Goal: Information Seeking & Learning: Learn about a topic

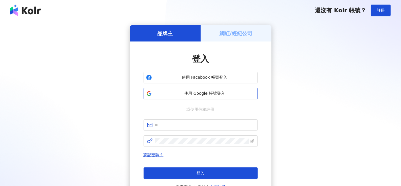
drag, startPoint x: 0, startPoint y: 0, endPoint x: 221, endPoint y: 95, distance: 240.5
click at [221, 95] on span "使用 Google 帳號登入" at bounding box center [204, 94] width 101 height 6
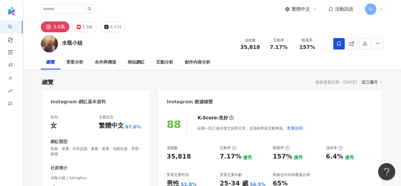
click at [56, 61] on div "總覽" at bounding box center [51, 62] width 20 height 14
click at [77, 59] on div "受眾分析" at bounding box center [75, 62] width 17 height 7
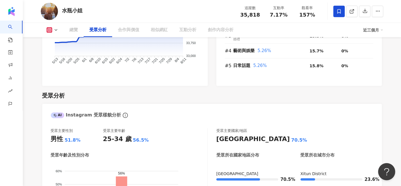
scroll to position [329, 0]
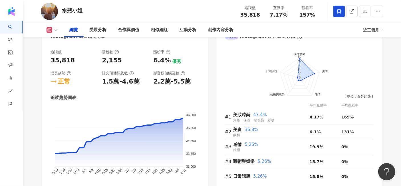
click at [56, 31] on icon at bounding box center [56, 30] width 5 height 5
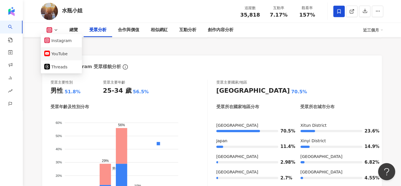
click at [55, 56] on button "YouTube" at bounding box center [61, 54] width 34 height 8
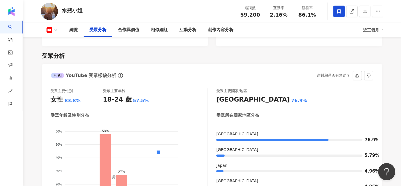
scroll to position [493, 0]
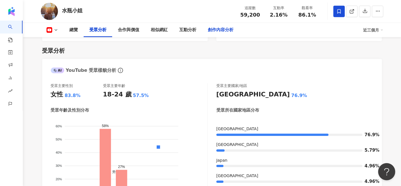
click at [210, 31] on div "創作內容分析" at bounding box center [221, 30] width 26 height 7
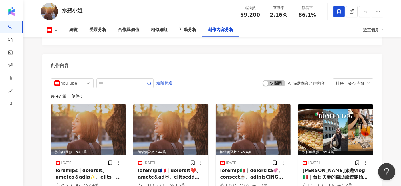
scroll to position [1568, 0]
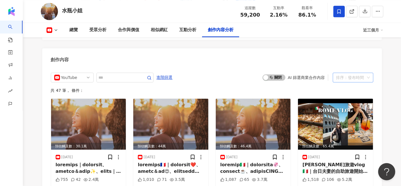
click at [356, 73] on div "排序：發布時間" at bounding box center [351, 77] width 29 height 9
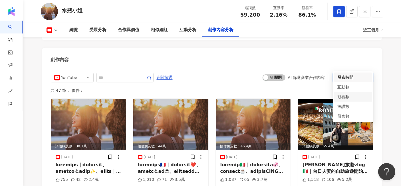
click at [349, 95] on div "觀看數" at bounding box center [353, 96] width 31 height 6
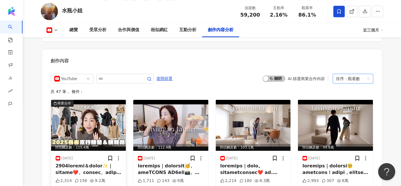
scroll to position [1630, 0]
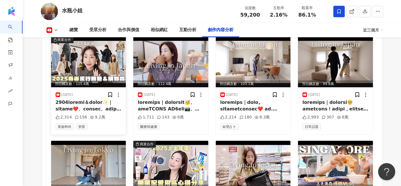
drag, startPoint x: 95, startPoint y: 92, endPoint x: 82, endPoint y: 93, distance: 12.7
click at [82, 99] on div at bounding box center [89, 105] width 66 height 13
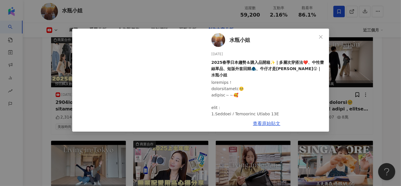
click at [45, 113] on div "水瓶小姐 [DATE] 2025春季日本趨勢＆購入品開箱✨｜多層次穿搭法❤️、中性蕾絲單品、短版外套回歸🧥、牛仔才是[PERSON_NAME]😲｜水瓶小姐 2…" at bounding box center [200, 93] width 401 height 186
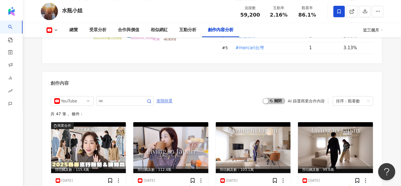
scroll to position [1535, 0]
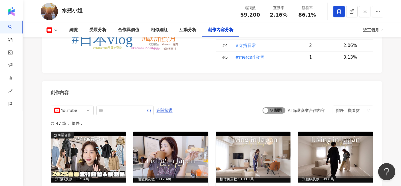
click at [271, 107] on span "啟動 關閉" at bounding box center [274, 110] width 23 height 6
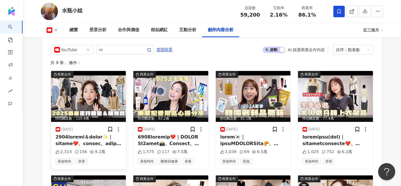
scroll to position [1599, 0]
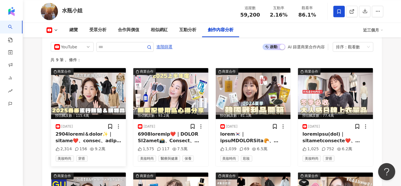
click at [103, 88] on img at bounding box center [88, 93] width 75 height 51
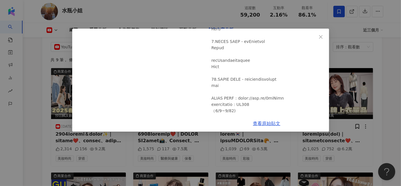
scroll to position [349, 0]
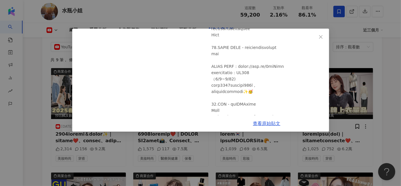
click at [374, 44] on div "水瓶小姐 [DATE] 2025春季日本趨勢＆購入品開箱✨｜多層次穿搭法❤️、中性蕾絲單品、短版外套回歸🧥、牛仔才是[PERSON_NAME]😲｜水瓶小姐 2…" at bounding box center [200, 93] width 401 height 186
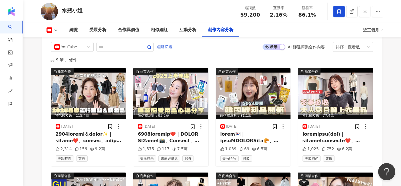
drag, startPoint x: 383, startPoint y: 78, endPoint x: 376, endPoint y: 79, distance: 6.3
click at [70, 96] on img at bounding box center [88, 93] width 75 height 51
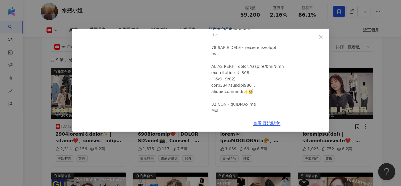
click at [211, 59] on div "水瓶小姐 [DATE] 2025春季日本趨勢＆購入品開箱✨｜多層次穿搭法❤️、中性蕾絲單品、短版外套回歸🧥、牛仔才是[PERSON_NAME]😲｜水瓶小姐 2…" at bounding box center [267, 72] width 125 height 87
drag, startPoint x: 212, startPoint y: 59, endPoint x: 235, endPoint y: 57, distance: 22.9
click at [235, 57] on div at bounding box center [268, 82] width 113 height 704
copy div "ACH [PERSON_NAME]：h"
drag, startPoint x: 320, startPoint y: 35, endPoint x: 299, endPoint y: 16, distance: 28.5
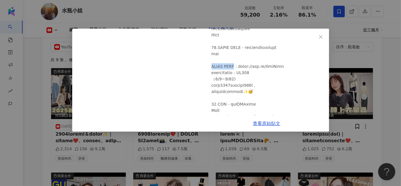
click at [320, 35] on icon "close" at bounding box center [321, 37] width 5 height 5
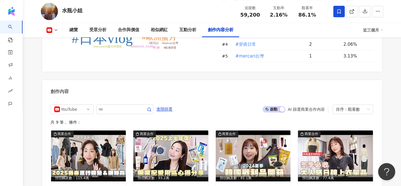
scroll to position [1504, 0]
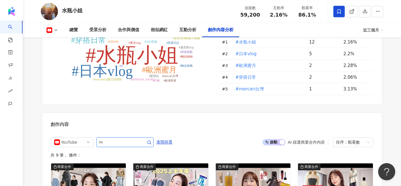
click at [138, 139] on input "text" at bounding box center [119, 142] width 40 height 7
type input "**"
type input "*****"
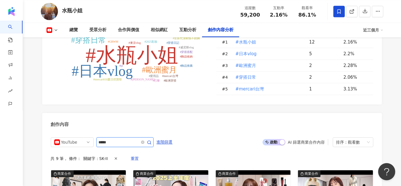
scroll to position [1567, 0]
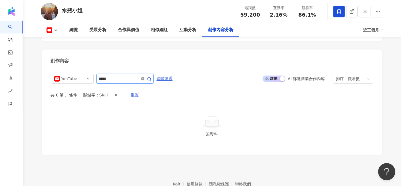
click at [145, 76] on span at bounding box center [142, 78] width 3 height 5
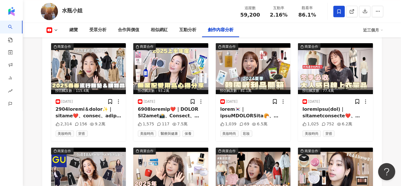
scroll to position [1592, 0]
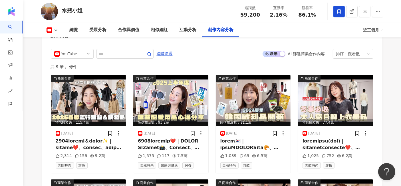
click at [276, 51] on span "啟動 關閉" at bounding box center [274, 54] width 23 height 6
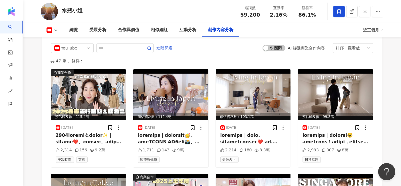
scroll to position [1567, 0]
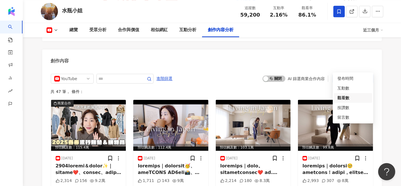
click at [368, 74] on span "排序： 觀看數" at bounding box center [354, 78] width 34 height 9
click at [357, 76] on div "發布時間" at bounding box center [353, 78] width 31 height 6
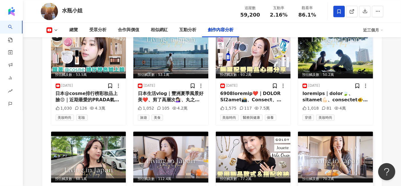
scroll to position [1821, 0]
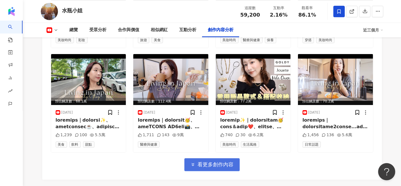
click at [216, 161] on span "看更多創作內容" at bounding box center [216, 164] width 36 height 6
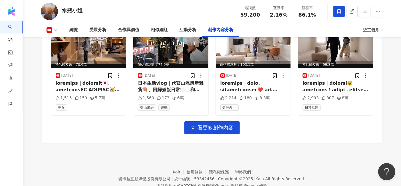
scroll to position [2176, 0]
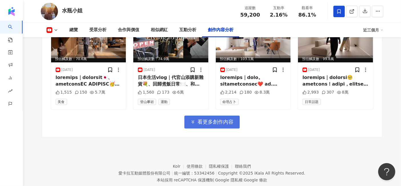
click at [234, 115] on button "看更多創作內容" at bounding box center [212, 121] width 55 height 13
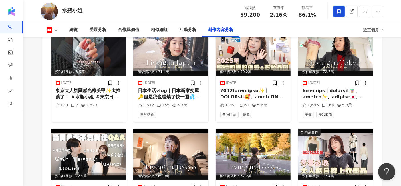
scroll to position [2238, 0]
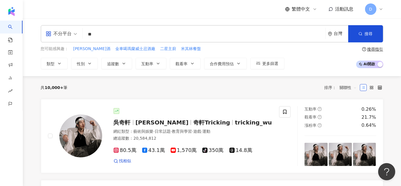
type input "**"
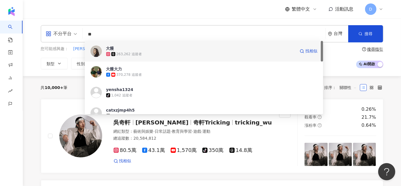
click at [128, 52] on div "263,262 追蹤者" at bounding box center [129, 54] width 25 height 5
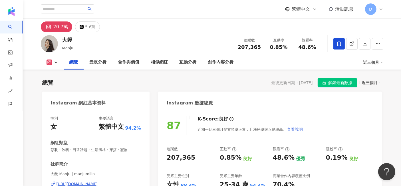
scroll to position [254, 0]
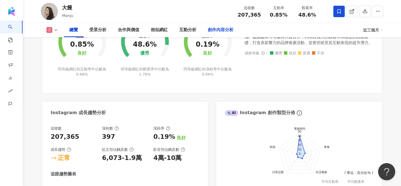
click at [227, 29] on div "創作內容分析" at bounding box center [221, 30] width 26 height 7
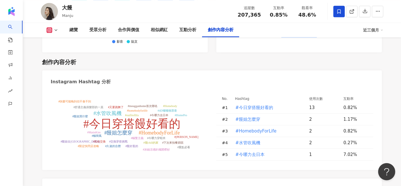
scroll to position [1726, 0]
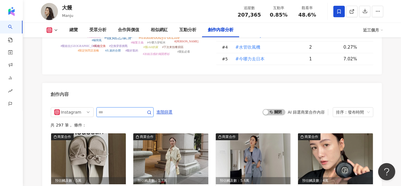
click at [130, 109] on input "text" at bounding box center [119, 112] width 40 height 7
type input "**"
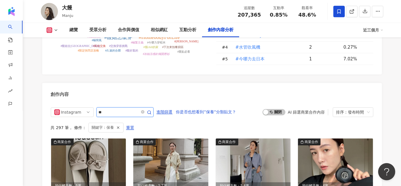
scroll to position [1757, 0]
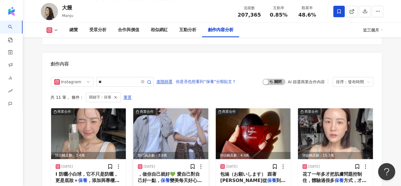
click at [156, 122] on img at bounding box center [170, 133] width 75 height 51
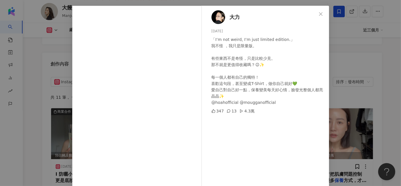
scroll to position [32, 0]
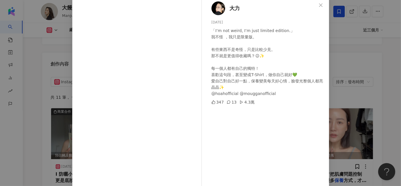
click at [361, 75] on div "大力 2025/7/2 「I’m not weird, I’m just limited edition.」 我不怪 ，我只是限量版。 有些東西不是奇怪，只是…" at bounding box center [200, 93] width 401 height 186
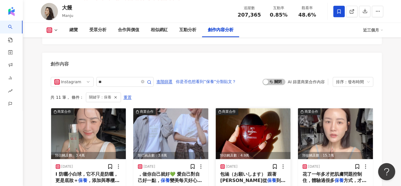
click at [247, 124] on img at bounding box center [253, 133] width 75 height 51
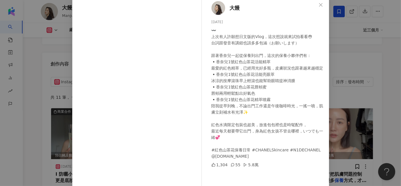
scroll to position [63, 0]
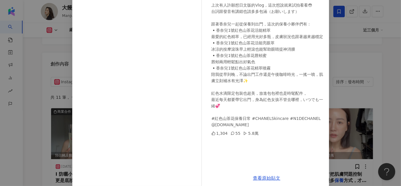
click at [354, 79] on div "大饅 2025/6/30 〰️ 上次有人許願想日文版的Vlog，這次想說就來試拍看看😳 台詞跟發音有講錯也請多多包涵（お願いします） 跟著香奈兒一起從保養到出…" at bounding box center [200, 93] width 401 height 186
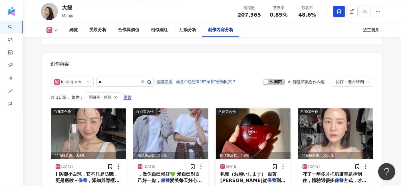
click at [246, 116] on img at bounding box center [253, 133] width 75 height 51
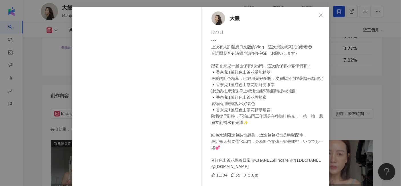
scroll to position [32, 0]
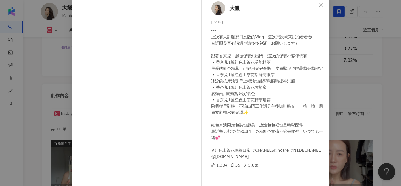
click at [336, 74] on div "大饅 2025/6/30 〰️ 上次有人許願想日文版的Vlog，這次想說就來試拍看看😳 台詞跟發音有講錯也請多多包涵（お願いします） 跟著香奈兒一起從保養到出…" at bounding box center [200, 93] width 401 height 186
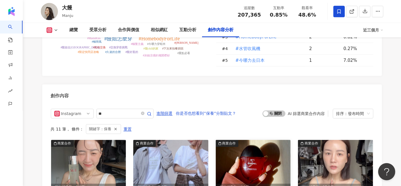
click at [241, 156] on img at bounding box center [253, 165] width 75 height 51
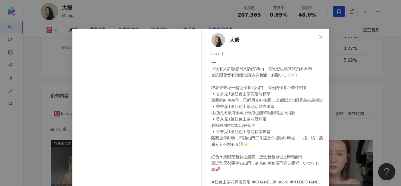
click at [277, 127] on div "〰️ 上次有人許願想日文版的Vlog，這次想說就來試拍看看😳 台詞跟發音有講錯也請多多包涵（お願いします） 跟著香奈兒一起從保養到出門，這次的保養小夥伴們有：…" at bounding box center [268, 125] width 113 height 132
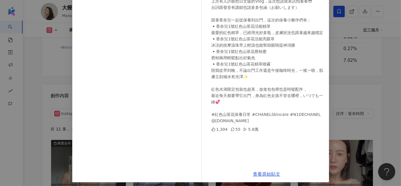
scroll to position [70, 0]
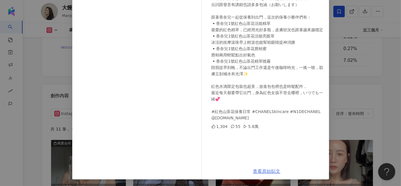
click at [258, 171] on link "查看原始貼文" at bounding box center [266, 170] width 27 height 5
click at [344, 53] on div "大饅 2025/6/30 〰️ 上次有人許願想日文版的Vlog，這次想說就來試拍看看😳 台詞跟發音有講錯也請多多包涵（お願いします） 跟著香奈兒一起從保養到出…" at bounding box center [200, 93] width 401 height 186
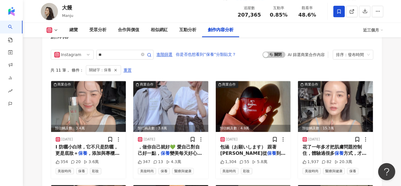
scroll to position [1820, 0]
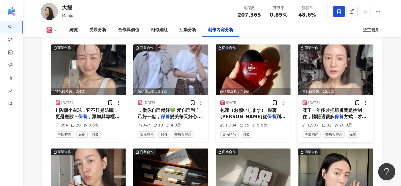
click at [335, 63] on img at bounding box center [335, 69] width 75 height 51
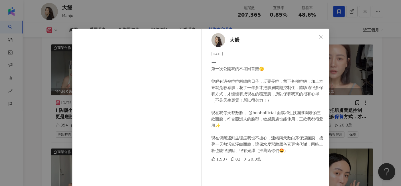
click at [374, 81] on div "大饅 2025/6/19 〰️ 第一次公開我的不堪回首照🫣 曾經有過被痘痘糾纏的日子，反覆長痘，留下各種痘疤，加上本來就是敏感肌，花了一年多才把肌膚問題控制住…" at bounding box center [200, 93] width 401 height 186
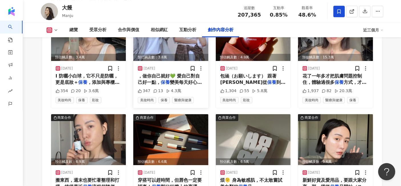
scroll to position [1884, 0]
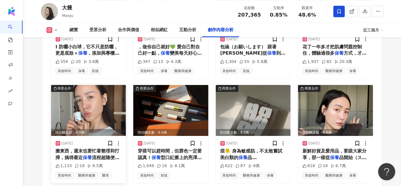
click at [104, 97] on img at bounding box center [88, 110] width 75 height 51
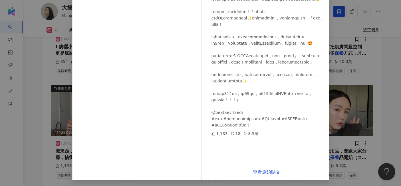
scroll to position [70, 0]
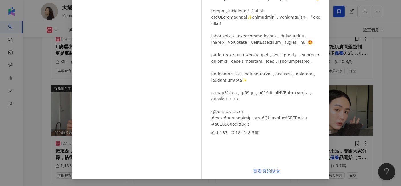
click at [258, 169] on link "查看原始貼文" at bounding box center [266, 170] width 27 height 5
click at [363, 69] on div "大饅 2025/6/16 1,133 18 8.5萬 查看原始貼文" at bounding box center [200, 93] width 401 height 186
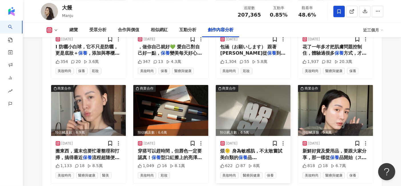
click at [259, 100] on img at bounding box center [253, 110] width 75 height 51
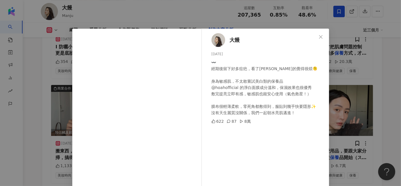
click at [362, 85] on div "大饅 2025/3/1 〰️ 經期後留下好多痘疤，看了真的覺得很煩🫠 身為敏感肌，不太敢嘗試美白類的保養品 @hoahofficial 的淨白面膜成分溫和，保…" at bounding box center [200, 93] width 401 height 186
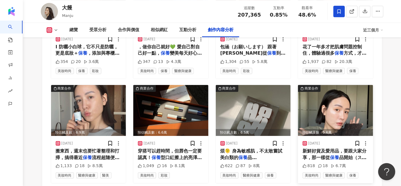
click at [341, 93] on img at bounding box center [335, 110] width 75 height 51
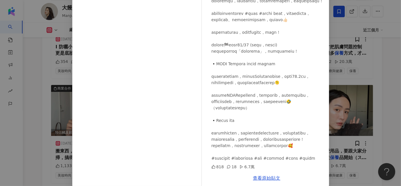
scroll to position [168, 0]
click at [262, 179] on link "查看原始貼文" at bounding box center [266, 177] width 27 height 5
click at [383, 55] on div "大饅 2025/1/10 818 18 6.7萬 查看原始貼文" at bounding box center [200, 93] width 401 height 186
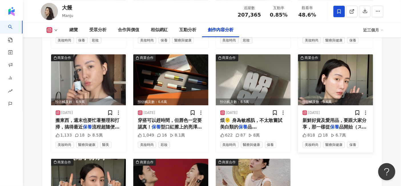
scroll to position [1979, 0]
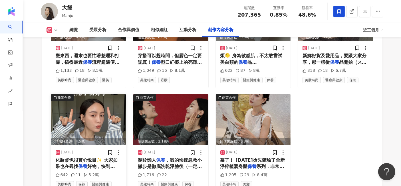
click at [114, 105] on img at bounding box center [88, 119] width 75 height 51
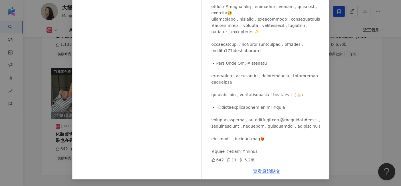
scroll to position [1977, 0]
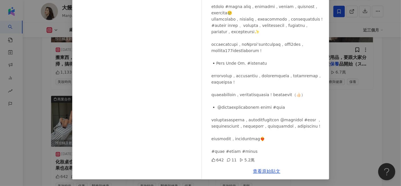
click at [350, 84] on div "大饅 2024/12/18 642 11 5.2萬 查看原始貼文" at bounding box center [200, 93] width 401 height 186
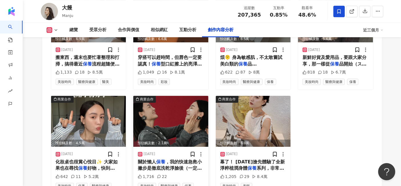
click at [175, 106] on img at bounding box center [170, 121] width 75 height 51
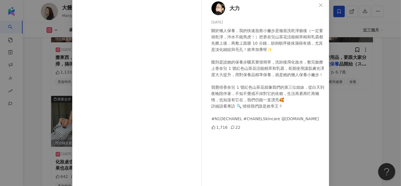
scroll to position [63, 0]
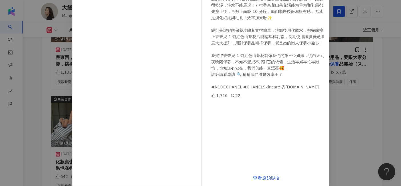
click at [339, 93] on div "大力 2024/10/12 關於懶人保養，我的快速急救小撇步是徹底洗乾淨臉後（一定要很乾淨，沖水不能馬虎！）把香奈兒山茶花活能精萃精和乳霜都先擦上後，再敷上面…" at bounding box center [200, 93] width 401 height 186
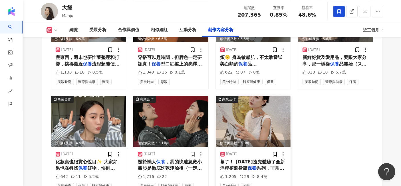
click at [272, 105] on img at bounding box center [253, 121] width 75 height 51
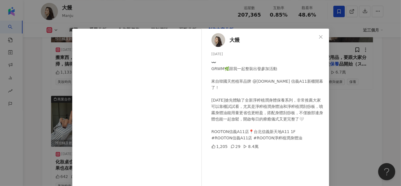
click at [363, 95] on div "大饅 2024/10/8 〰️ GRWM🌿跟我一起整裝出發參加活動 來自韓國天然植萃品牌 @rooton.tw 信義A11新櫃開幕了！ 今天搶先體驗了全新淨粹…" at bounding box center [200, 93] width 401 height 186
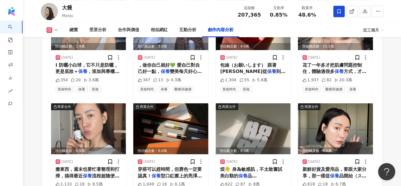
scroll to position [1882, 0]
